Goal: Information Seeking & Learning: Learn about a topic

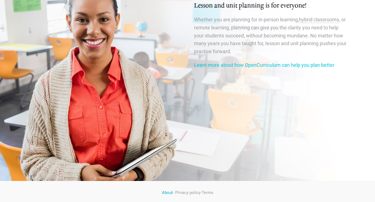
scroll to position [922, 0]
click at [164, 190] on link "About" at bounding box center [167, 192] width 11 height 5
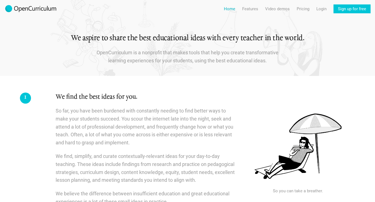
click at [228, 9] on link "Home" at bounding box center [229, 8] width 11 height 9
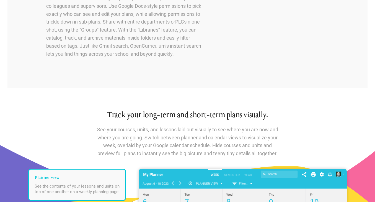
scroll to position [575, 0]
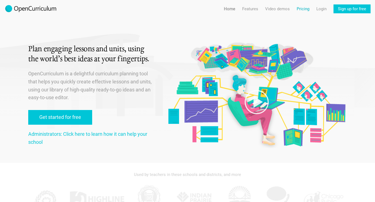
click at [300, 9] on link "Pricing" at bounding box center [303, 8] width 13 height 9
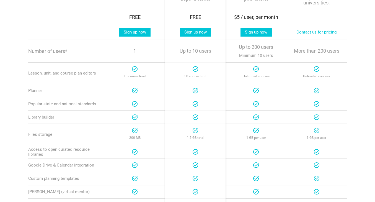
scroll to position [166, 0]
